Goal: Task Accomplishment & Management: Complete application form

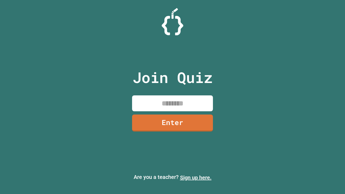
click at [196, 177] on link "Sign up here." at bounding box center [196, 177] width 32 height 6
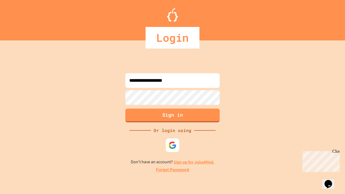
type input "**********"
